Goal: Task Accomplishment & Management: Complete application form

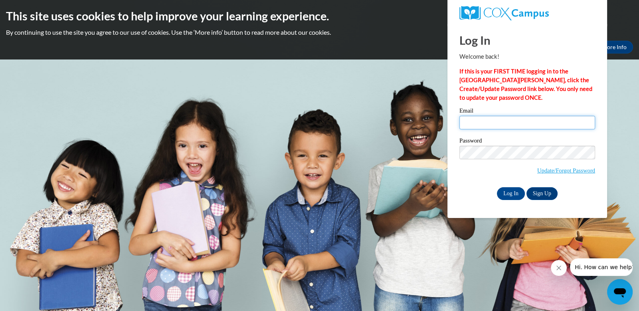
click at [476, 124] on input "Email" at bounding box center [527, 123] width 136 height 14
click at [488, 123] on input "Email" at bounding box center [527, 123] width 136 height 14
